Goal: Find specific page/section: Find specific page/section

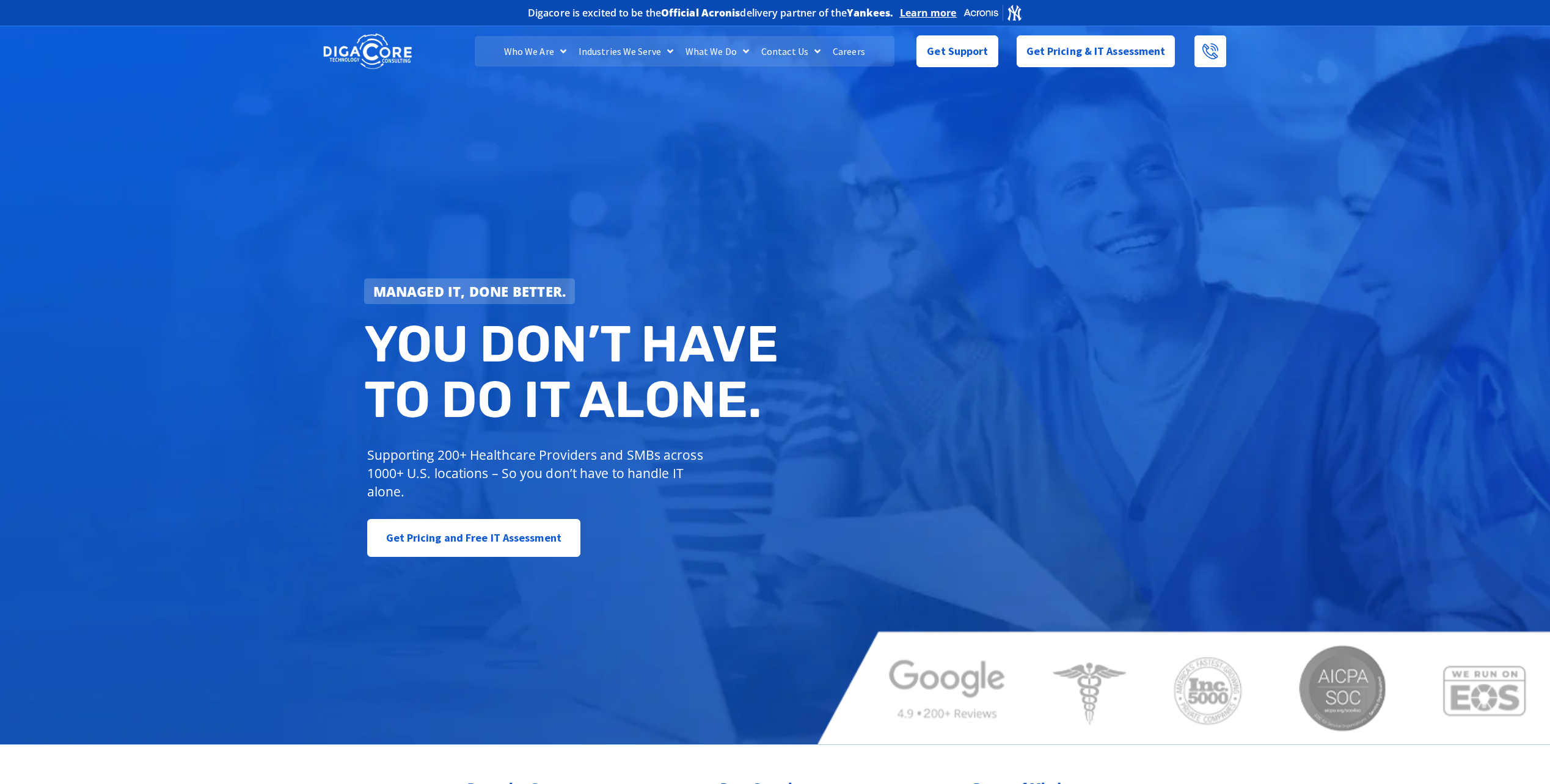
click at [848, 50] on link "Careers" at bounding box center [848, 51] width 44 height 31
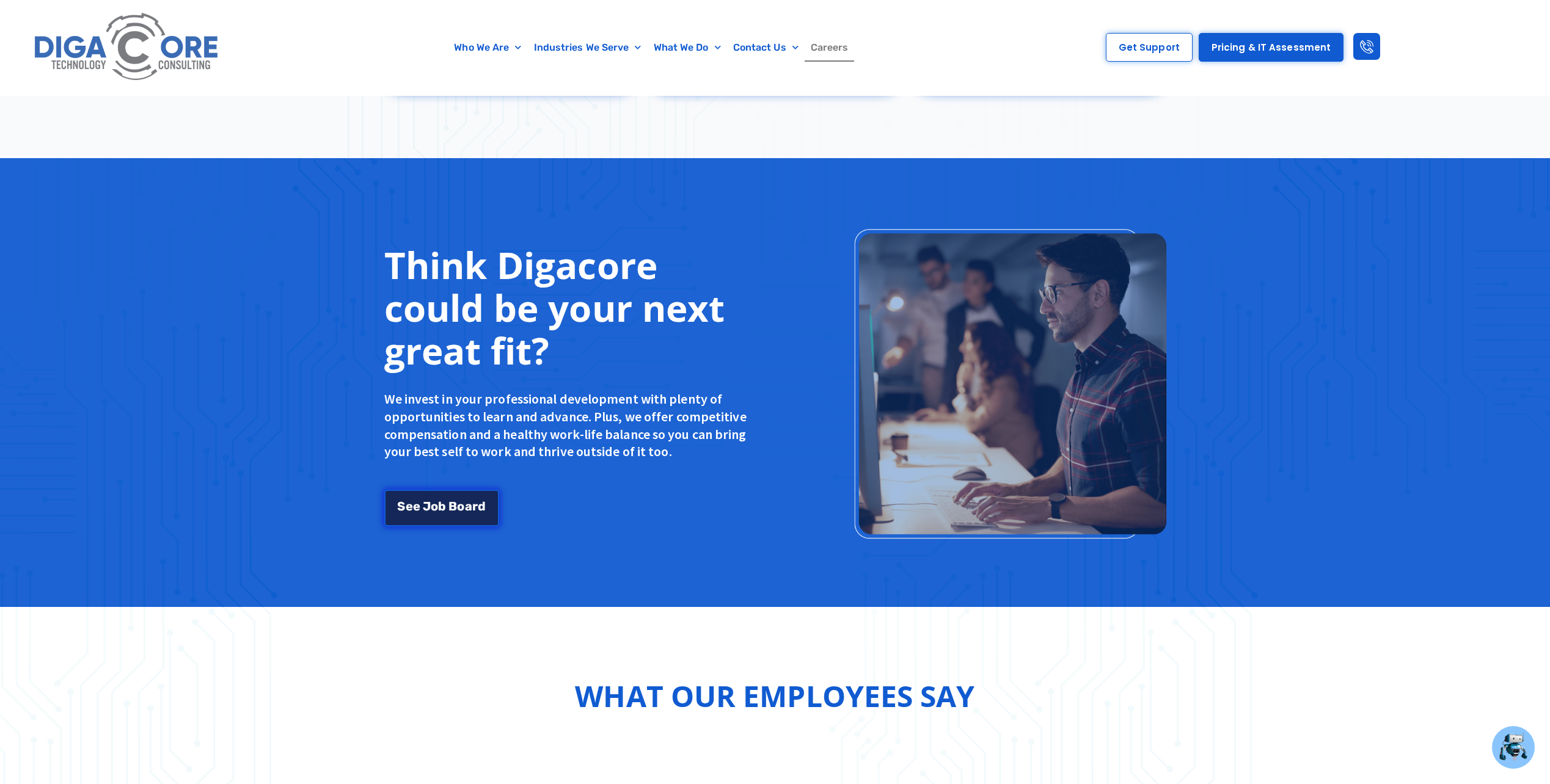
click at [478, 499] on span "d" at bounding box center [482, 505] width 8 height 12
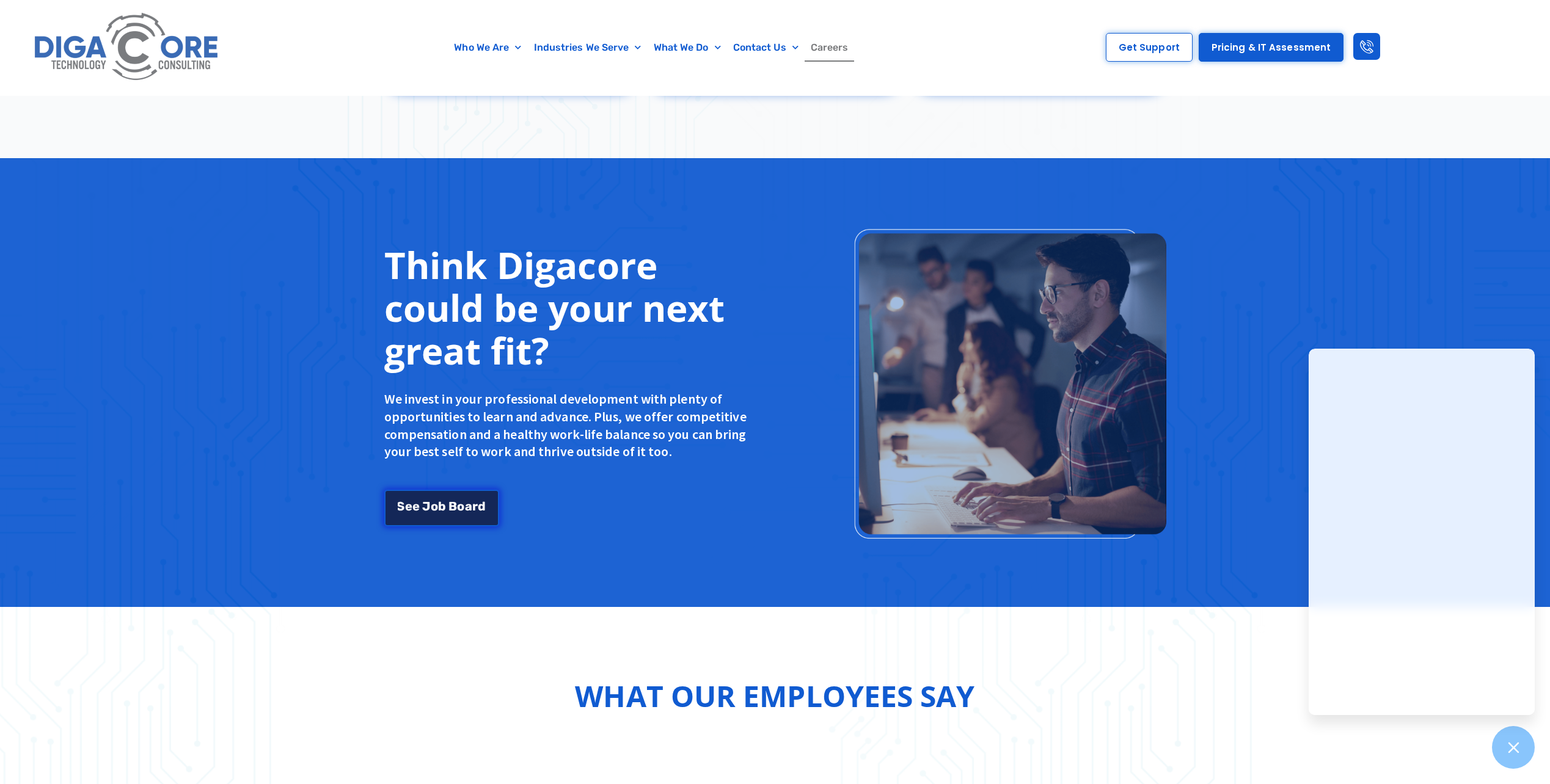
scroll to position [2172, 0]
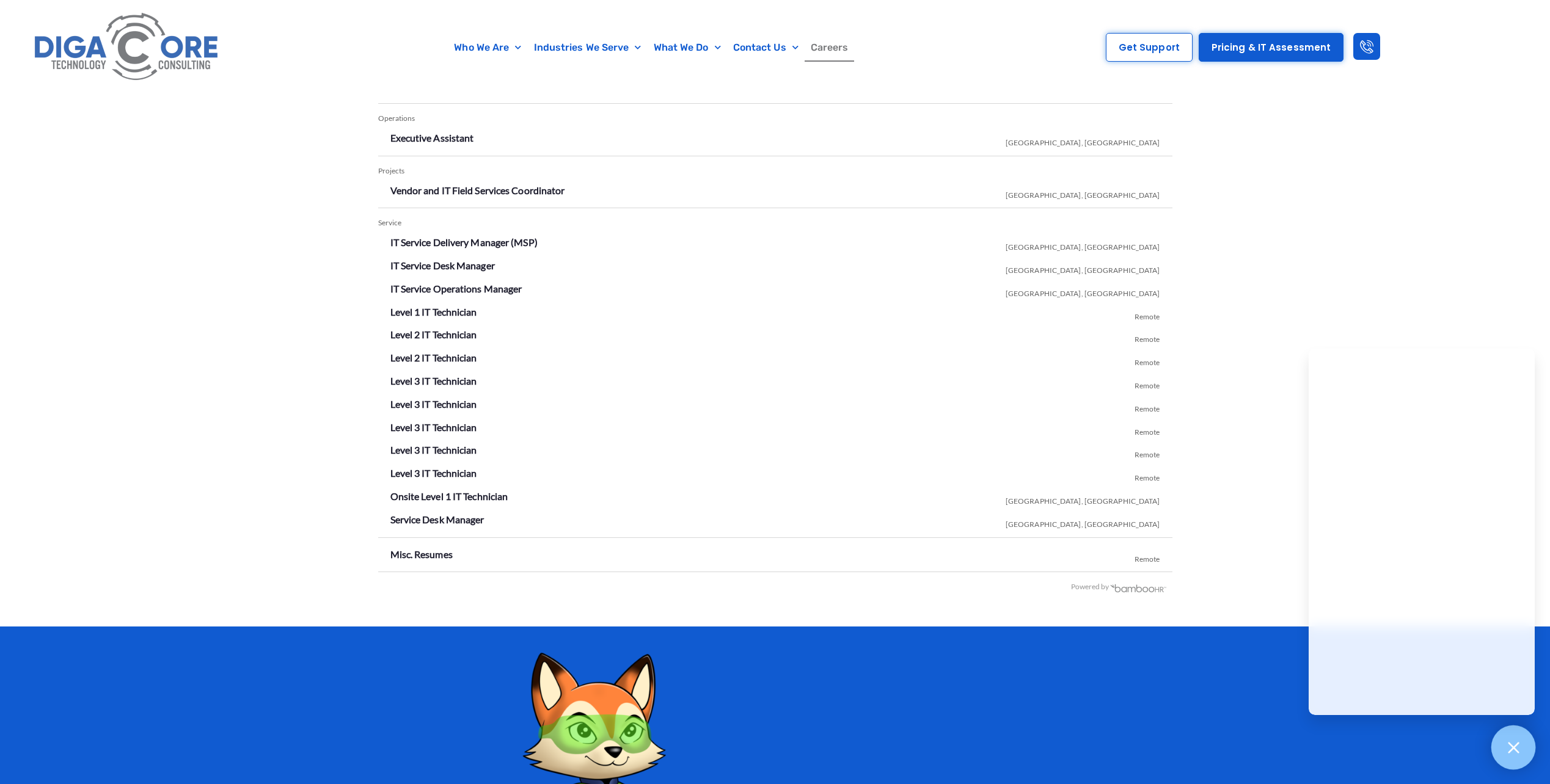
click at [1521, 748] on div at bounding box center [1513, 747] width 44 height 44
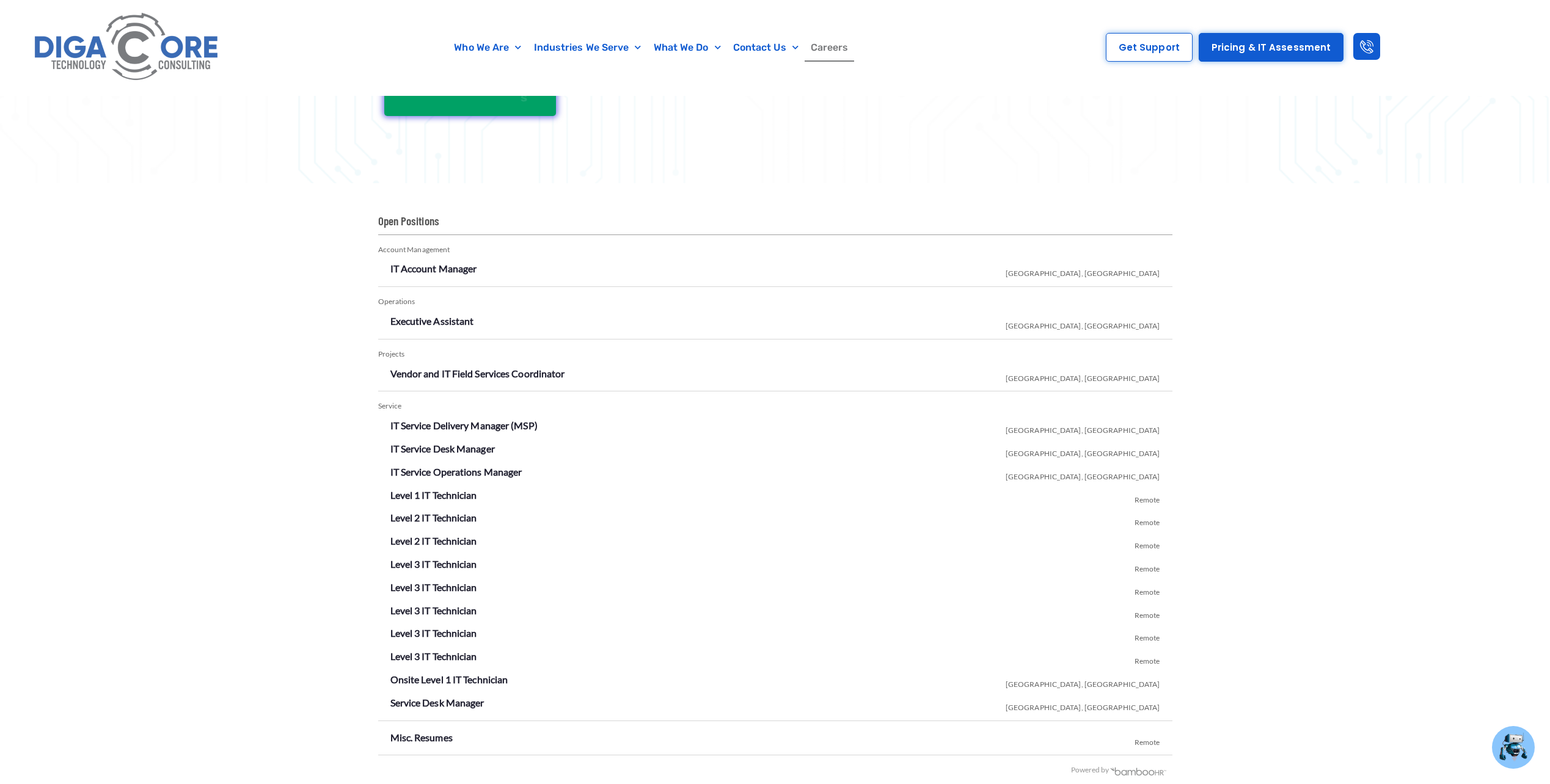
scroll to position [2050, 0]
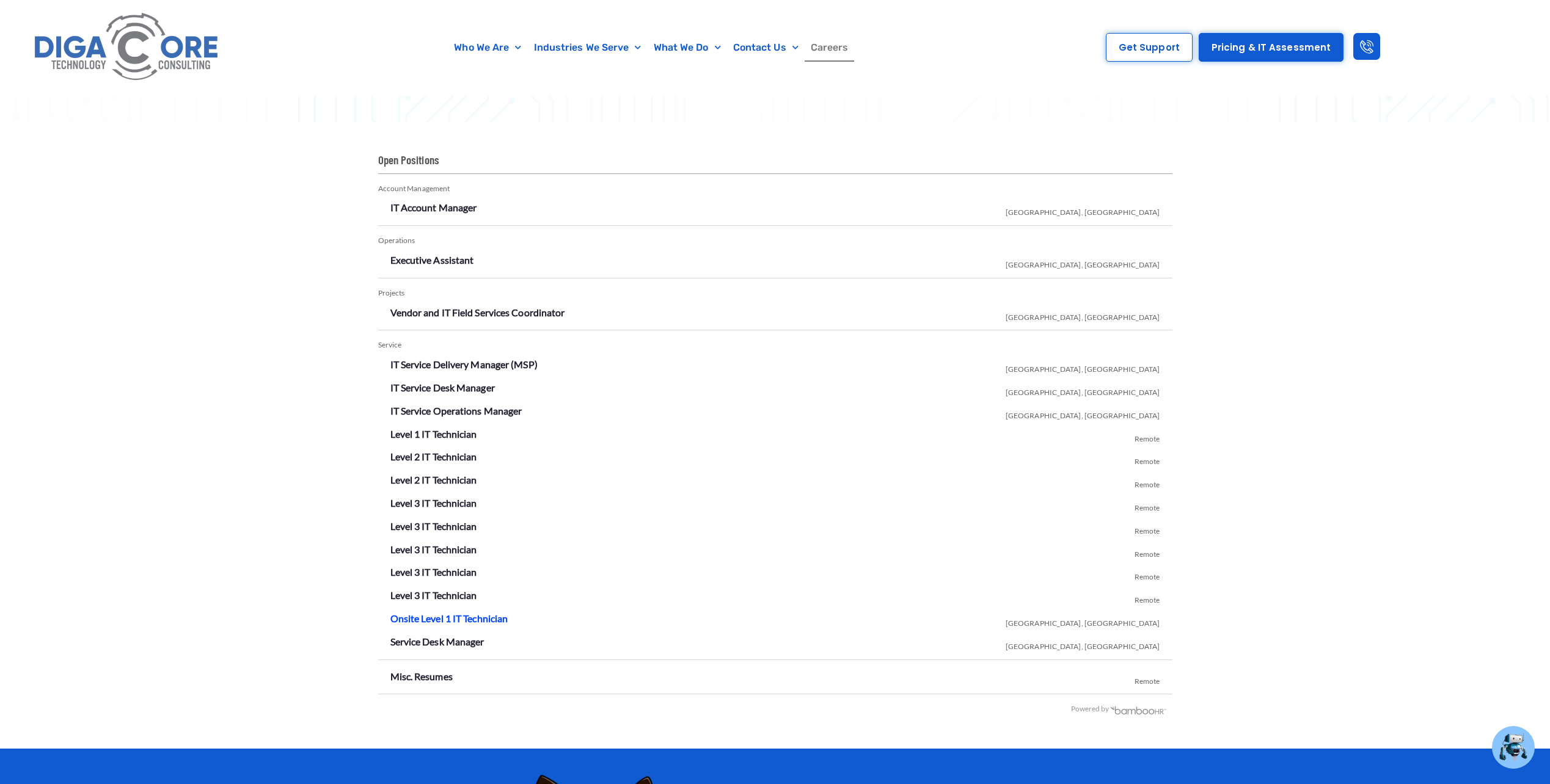
click at [459, 618] on link "Onsite Level 1 IT Technician" at bounding box center [449, 618] width 118 height 12
